Goal: Task Accomplishment & Management: Use online tool/utility

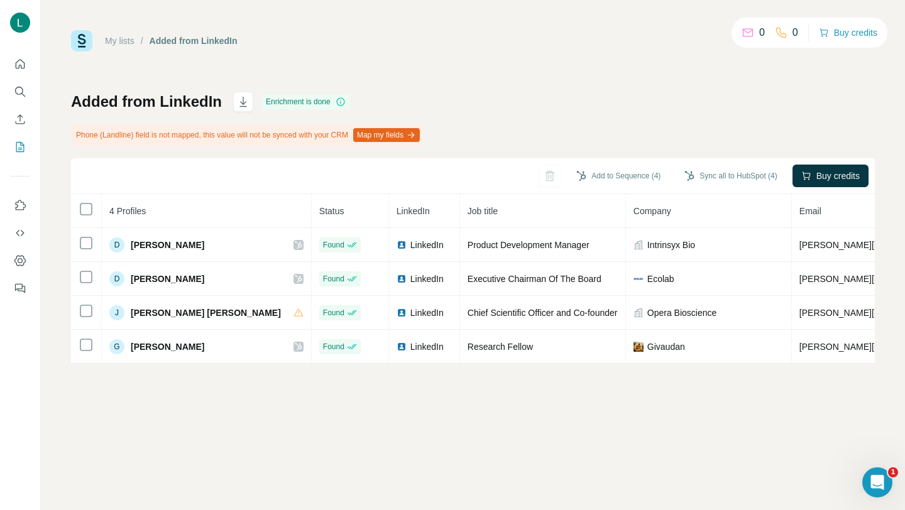
click at [390, 449] on div "My lists / Added from LinkedIn 0 0 Buy credits Added from LinkedIn Enrichment i…" at bounding box center [473, 255] width 864 height 510
click at [119, 40] on link "My lists" at bounding box center [120, 41] width 30 height 10
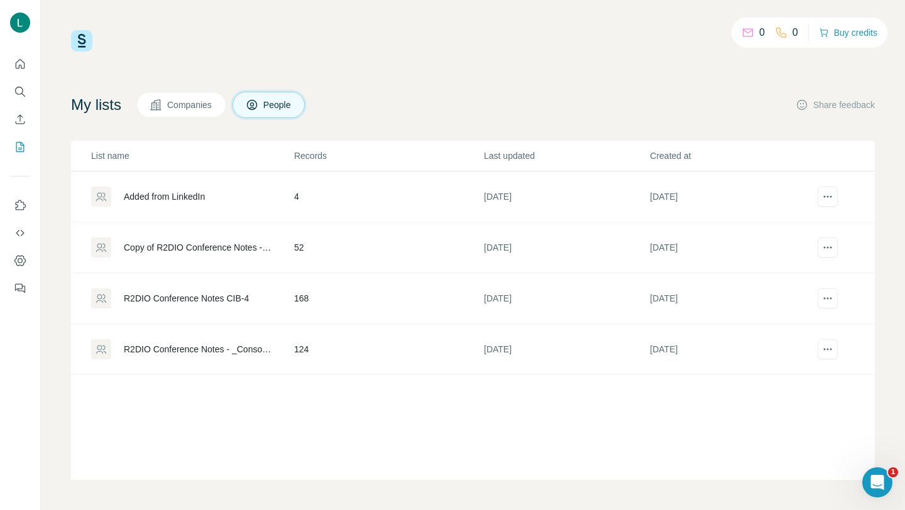
click at [145, 247] on div "Copy of R2DIO Conference Notes - _Consolidated_WAT_FFT" at bounding box center [198, 247] width 149 height 13
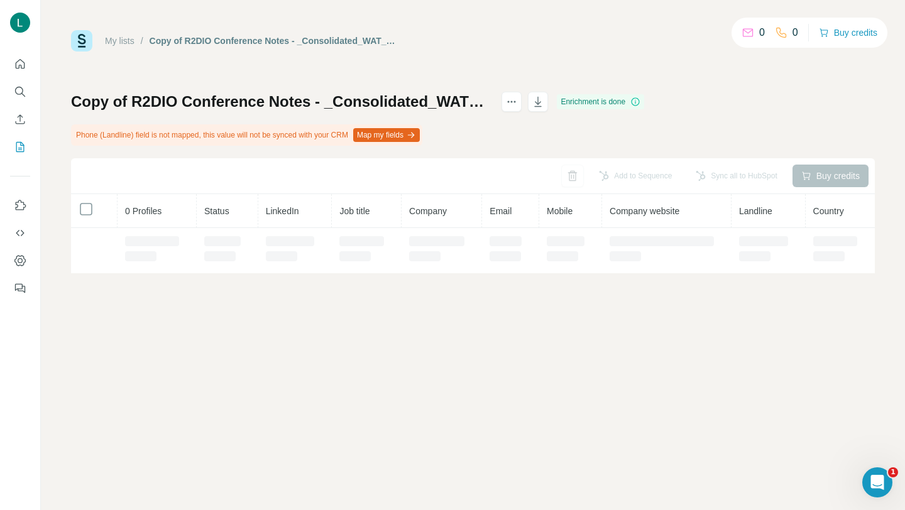
click at [150, 247] on div at bounding box center [157, 243] width 64 height 15
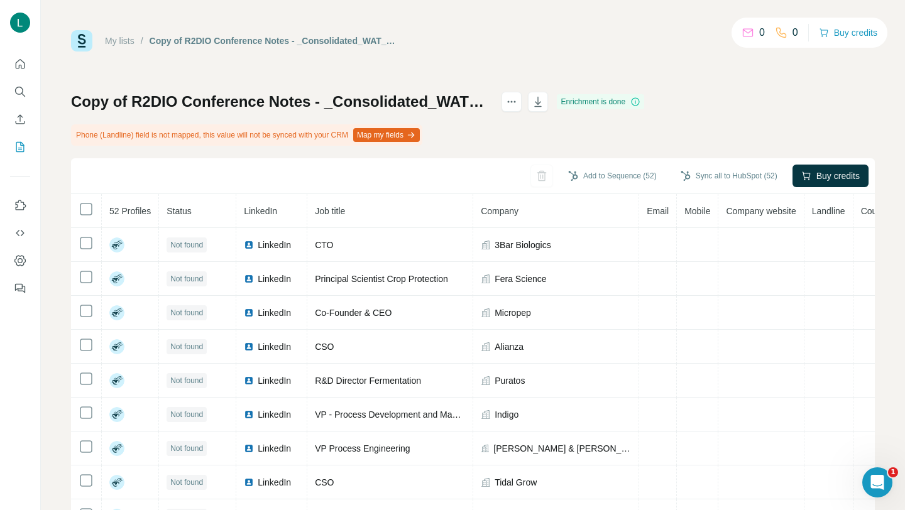
click at [686, 136] on div "Copy of R2DIO Conference Notes - _Consolidated_WAT_FFT Enrichment is done Phone…" at bounding box center [473, 309] width 804 height 434
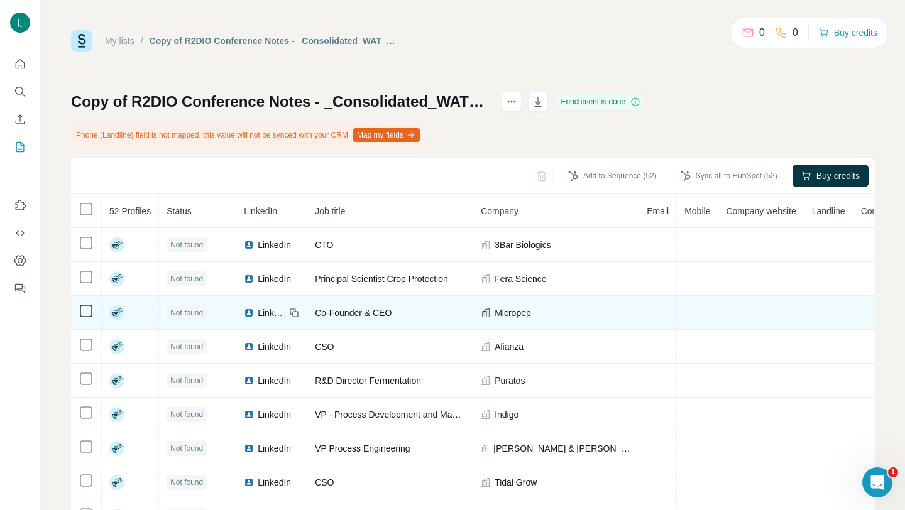
scroll to position [41, 0]
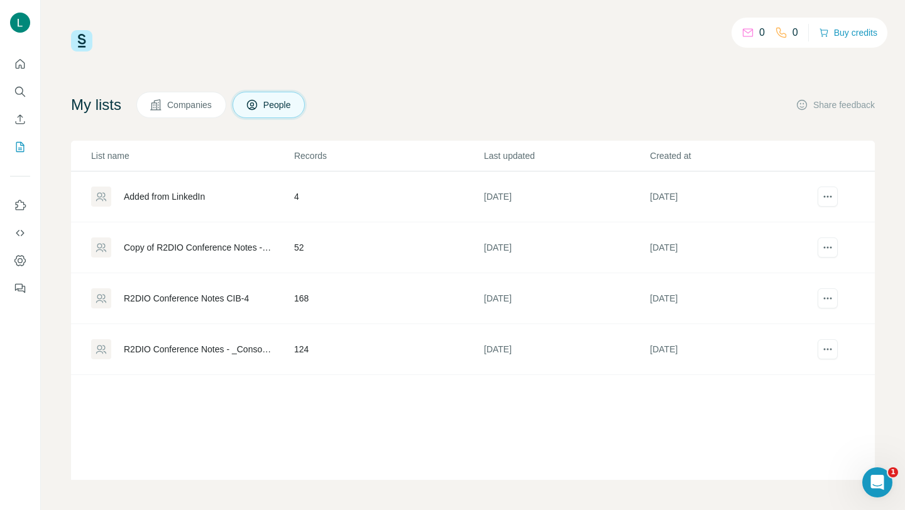
click at [208, 66] on div "0 0 Buy credits My lists Companies People Share feedback List name Records Last…" at bounding box center [473, 255] width 804 height 450
click at [190, 112] on button "Companies" at bounding box center [181, 105] width 90 height 26
click at [189, 106] on span "Companies" at bounding box center [190, 105] width 46 height 13
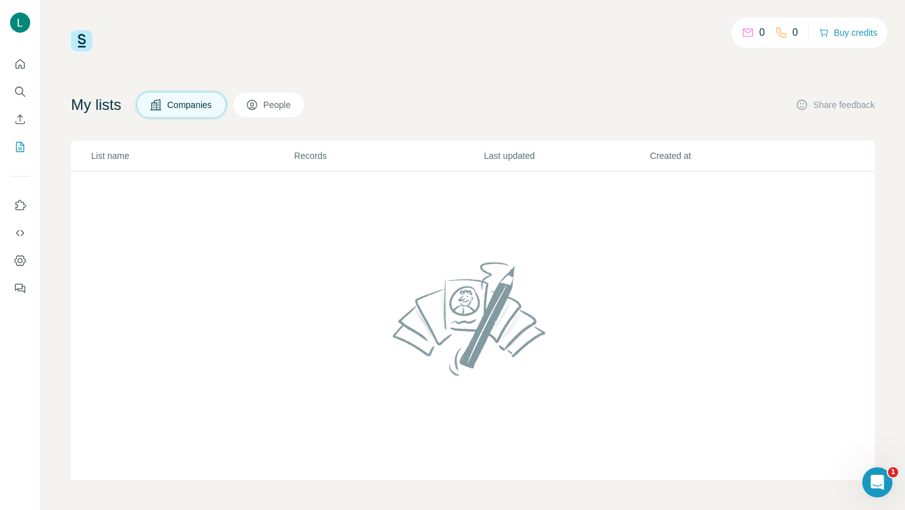
click at [287, 107] on span "People" at bounding box center [277, 105] width 29 height 13
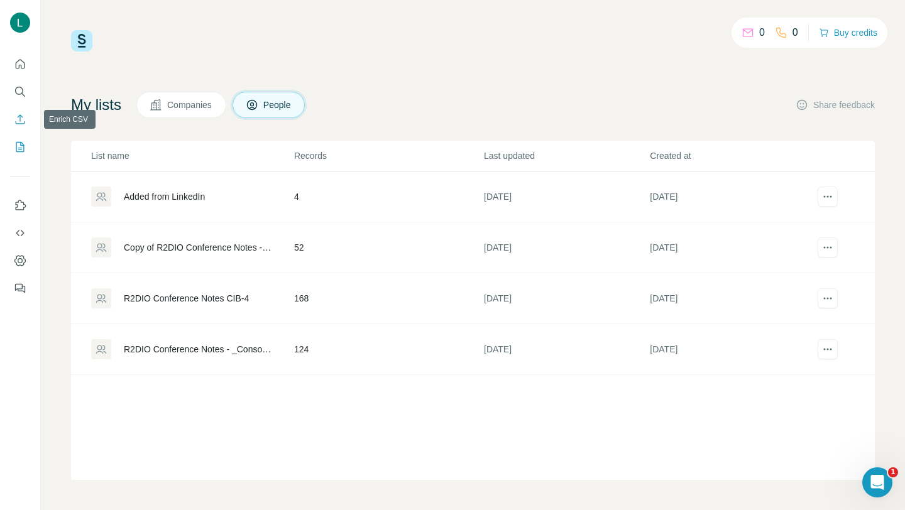
click at [18, 117] on icon "Enrich CSV" at bounding box center [20, 119] width 13 height 13
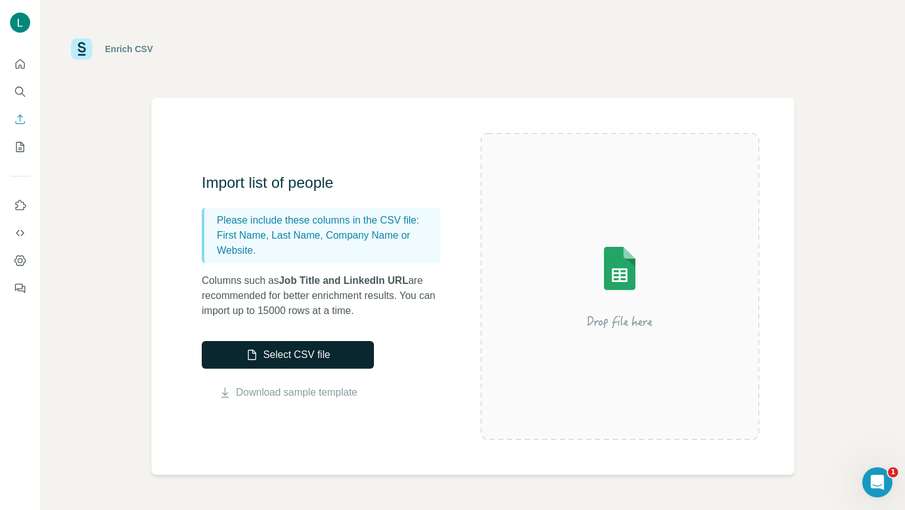
click at [257, 349] on button "Select CSV file" at bounding box center [288, 355] width 172 height 28
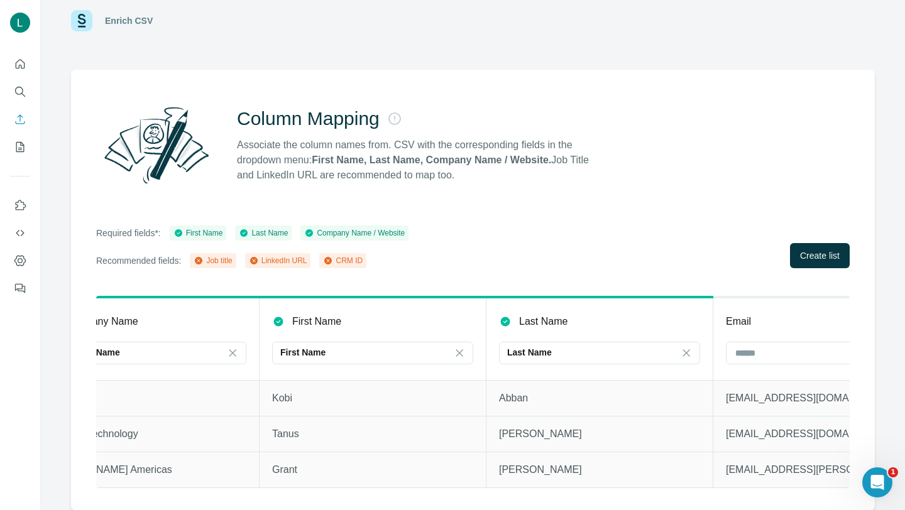
scroll to position [0, 155]
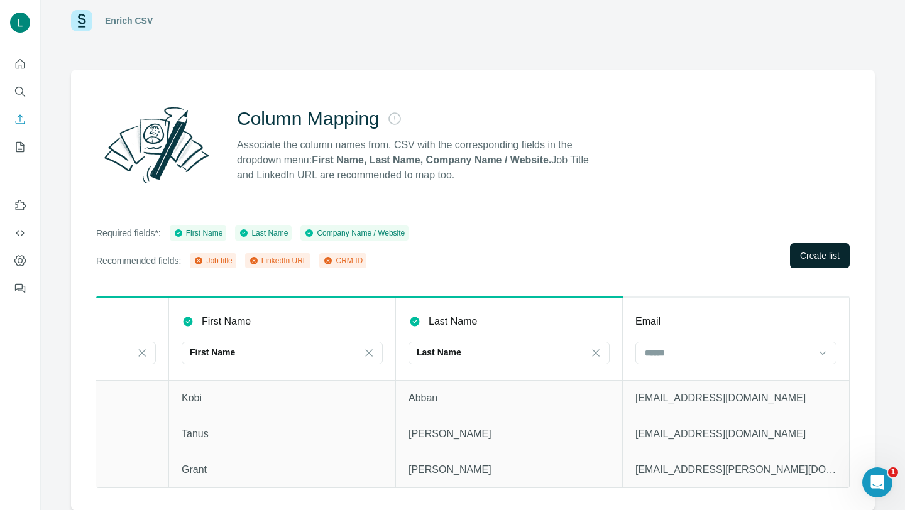
click at [816, 255] on span "Create list" at bounding box center [820, 256] width 40 height 13
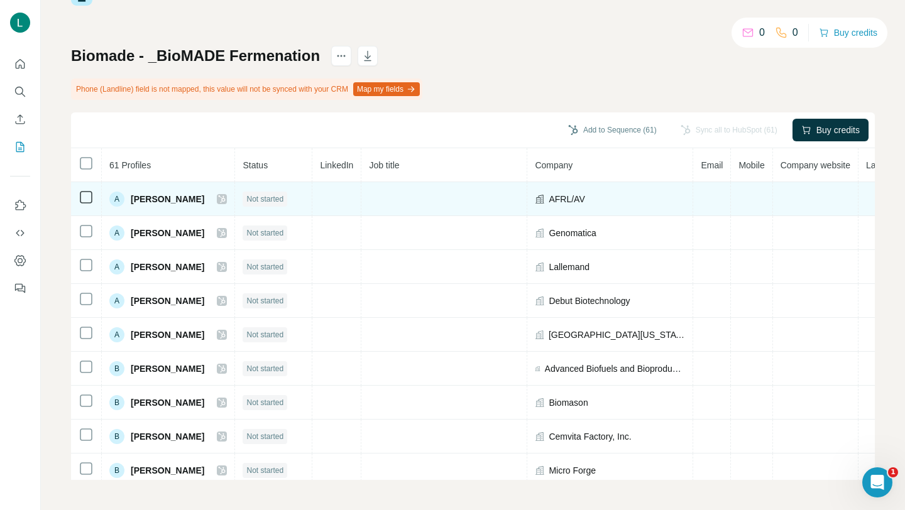
click at [284, 202] on span "Not started" at bounding box center [264, 199] width 37 height 11
click at [361, 192] on td at bounding box center [336, 199] width 49 height 34
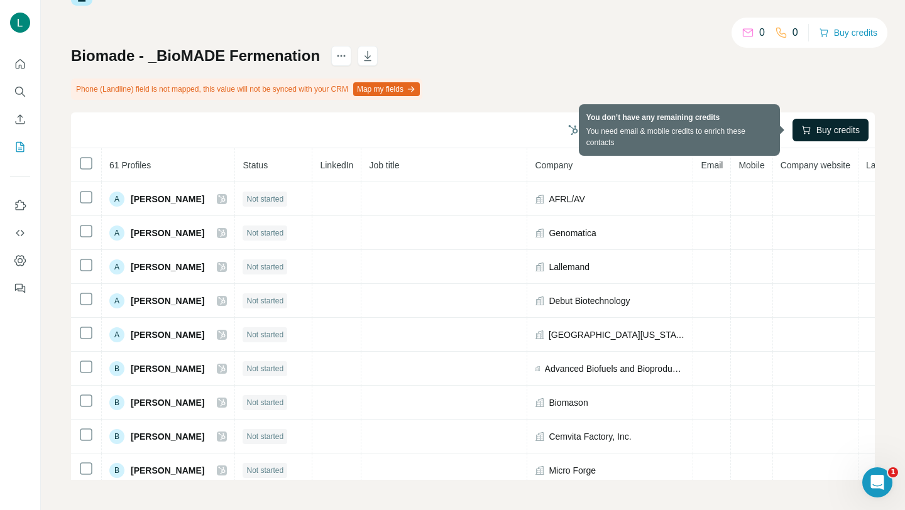
click at [818, 138] on button "Buy credits" at bounding box center [831, 130] width 76 height 23
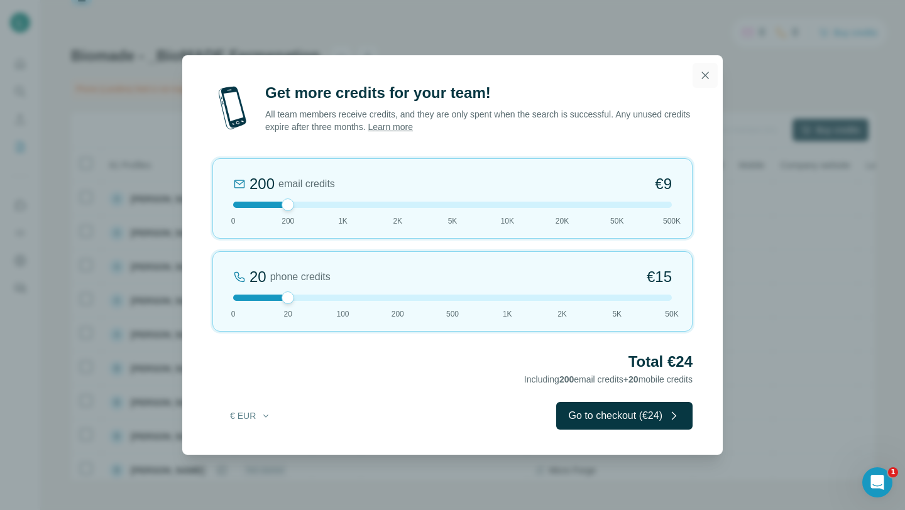
click at [700, 77] on icon "button" at bounding box center [705, 75] width 13 height 13
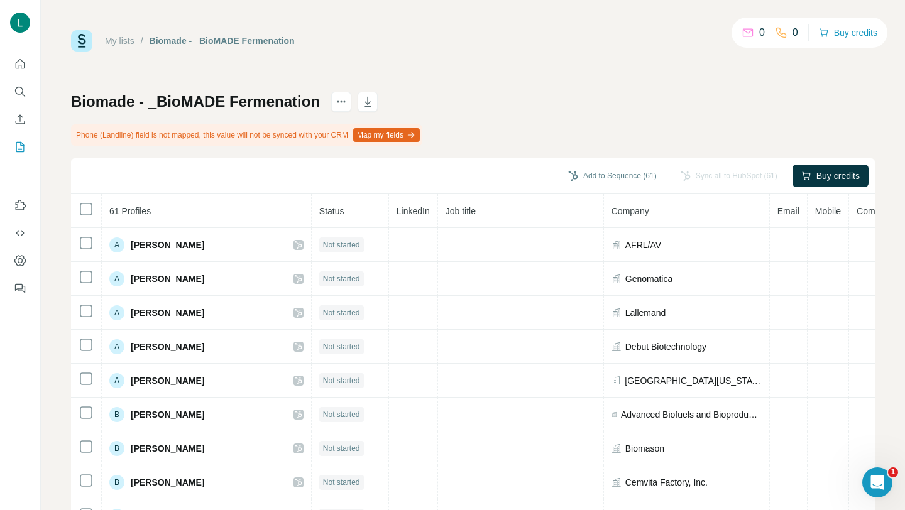
click at [124, 40] on link "My lists" at bounding box center [120, 41] width 30 height 10
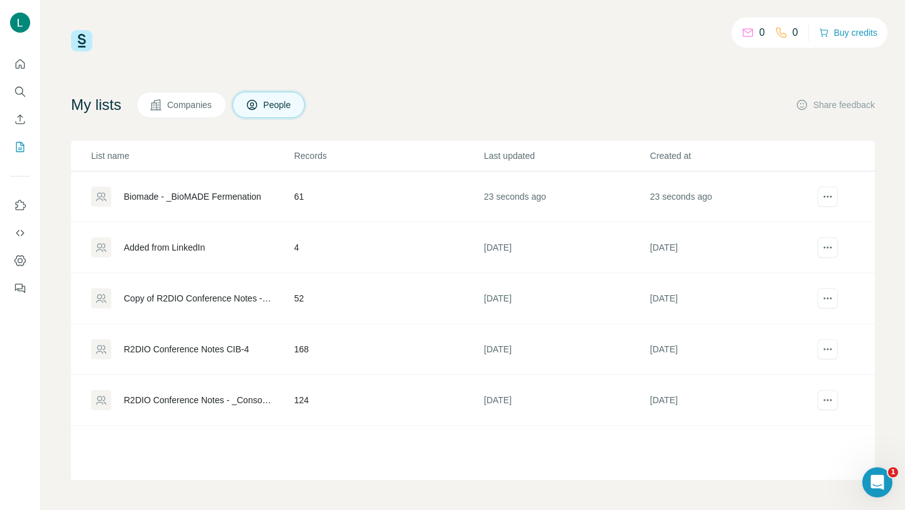
click at [162, 245] on div "Added from LinkedIn" at bounding box center [164, 247] width 81 height 13
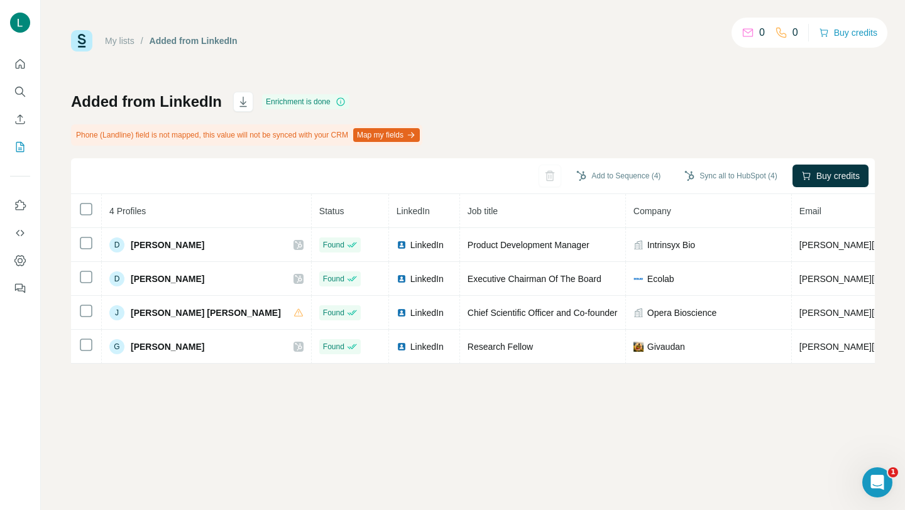
click at [121, 43] on link "My lists" at bounding box center [120, 41] width 30 height 10
